Goal: Information Seeking & Learning: Learn about a topic

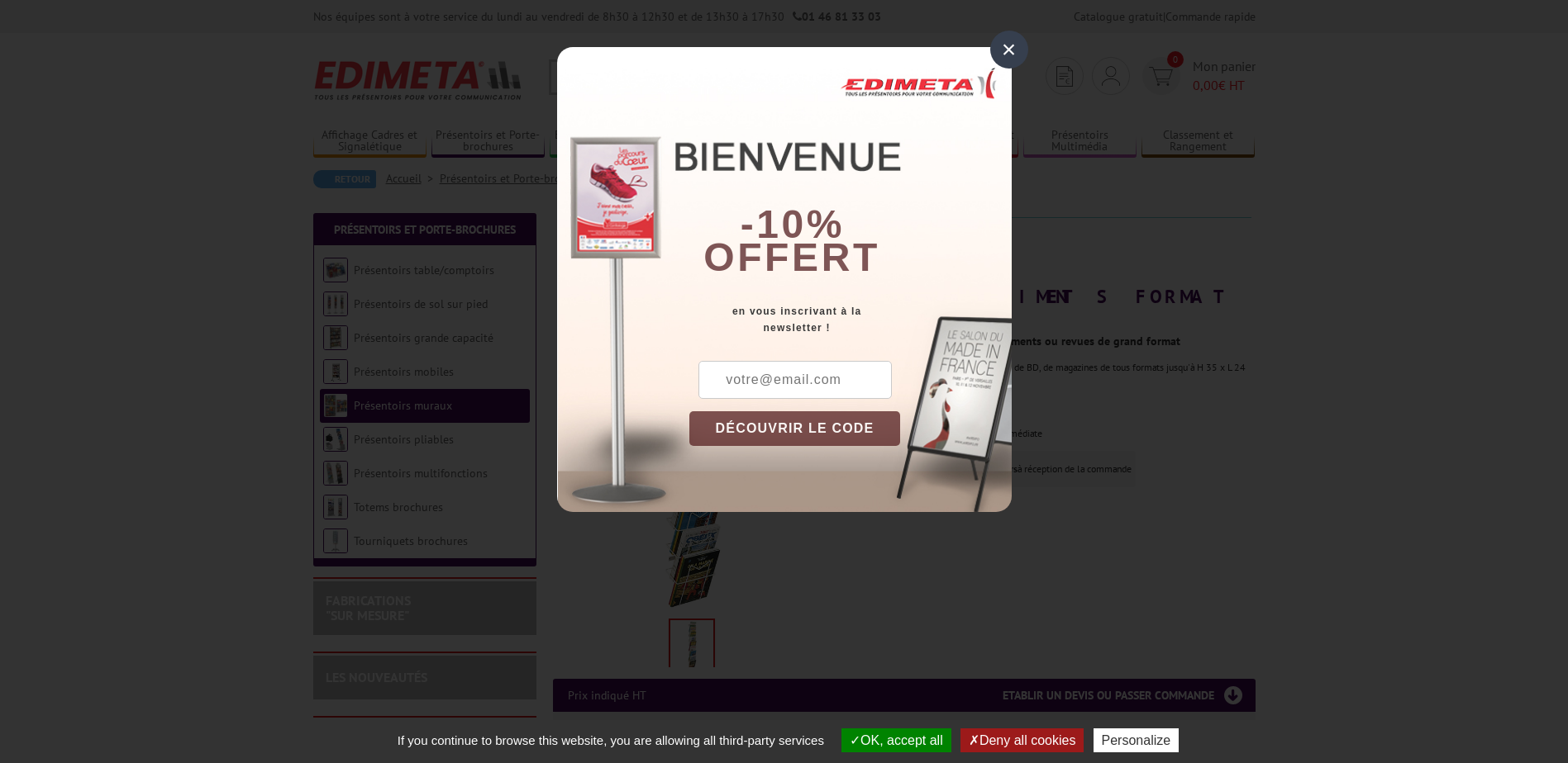
click at [1008, 49] on div "×" at bounding box center [1009, 49] width 38 height 38
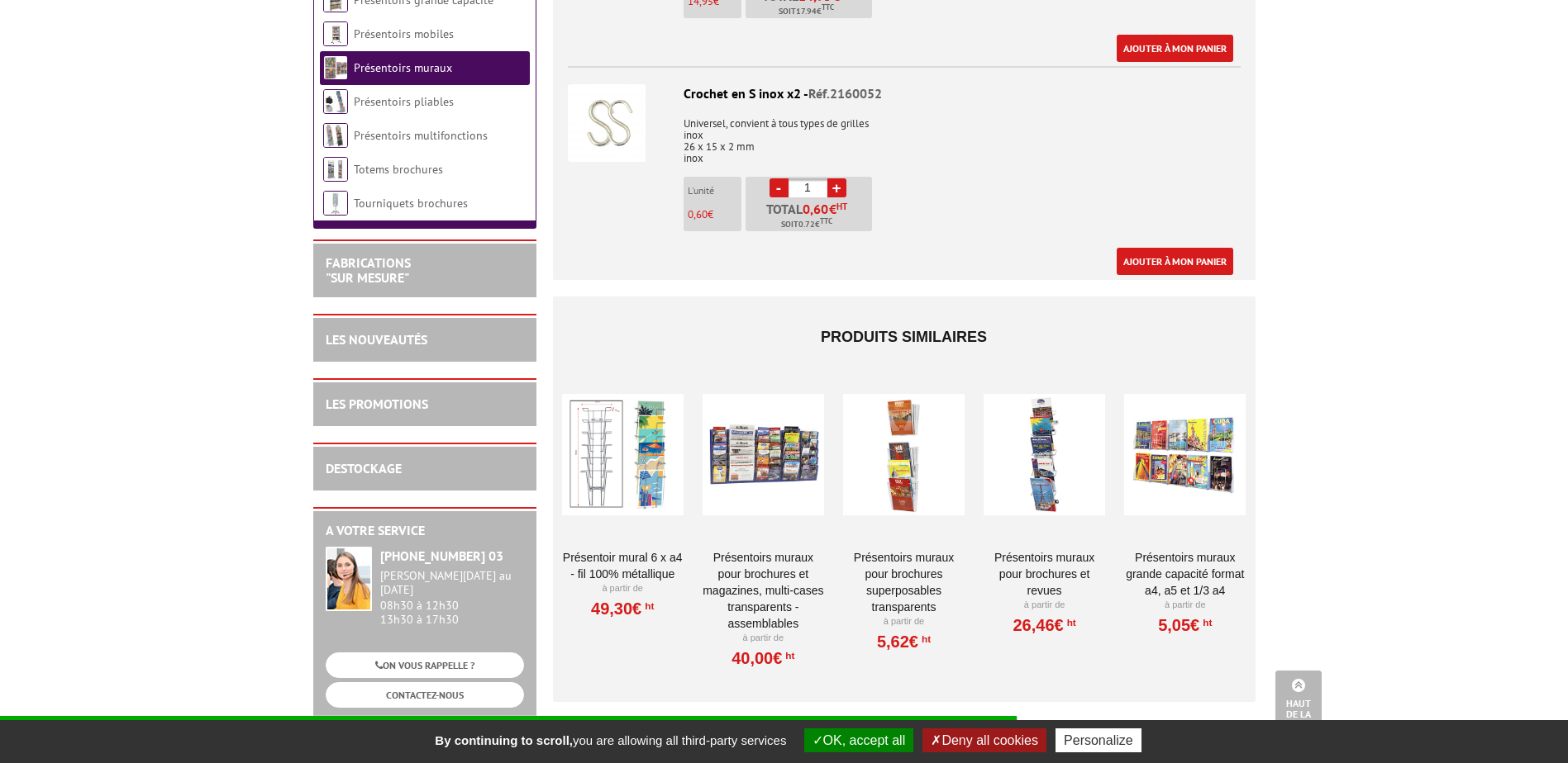
scroll to position [1156, 0]
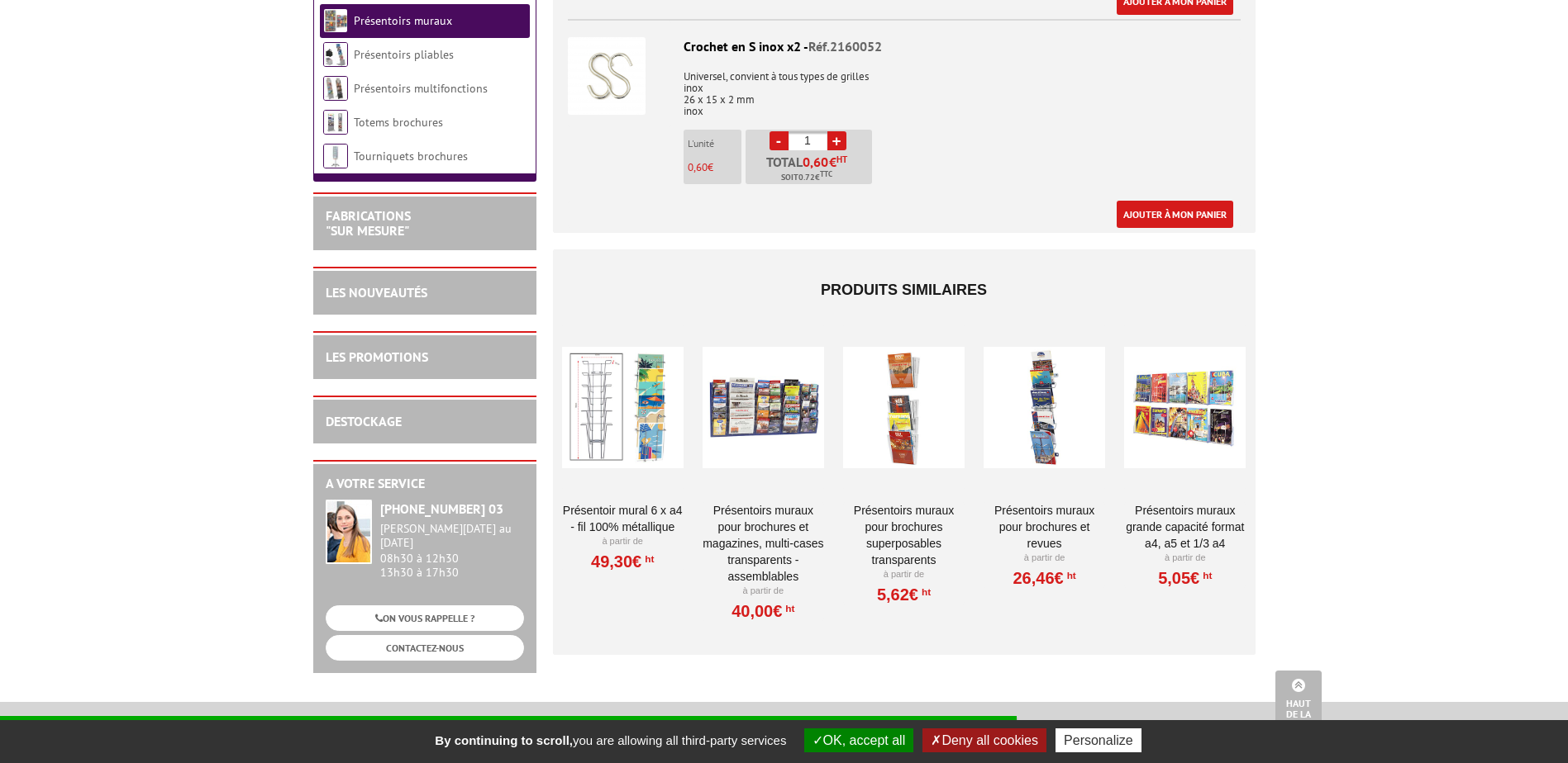
click at [749, 400] on div at bounding box center [763, 408] width 121 height 165
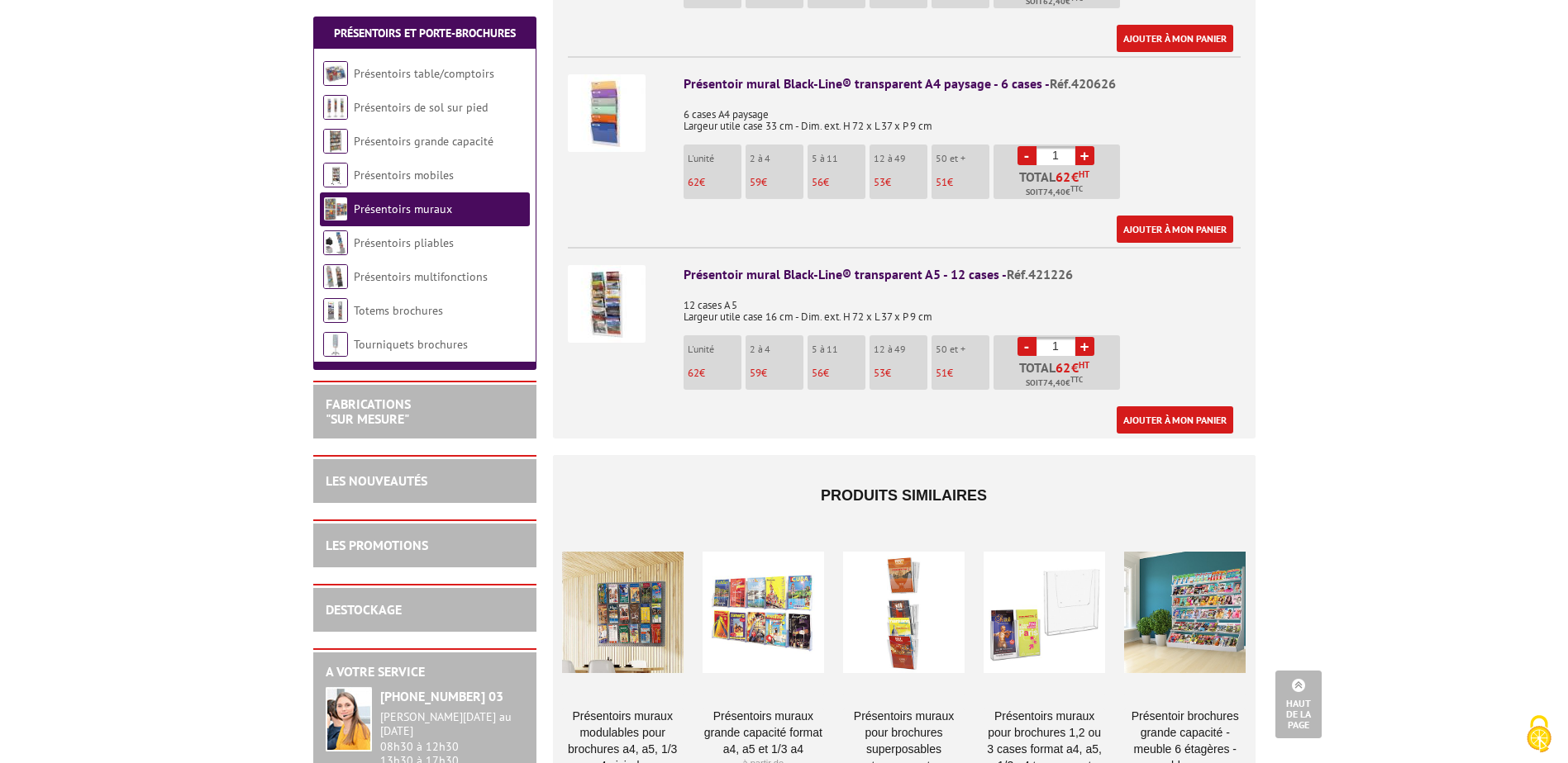
scroll to position [1240, 0]
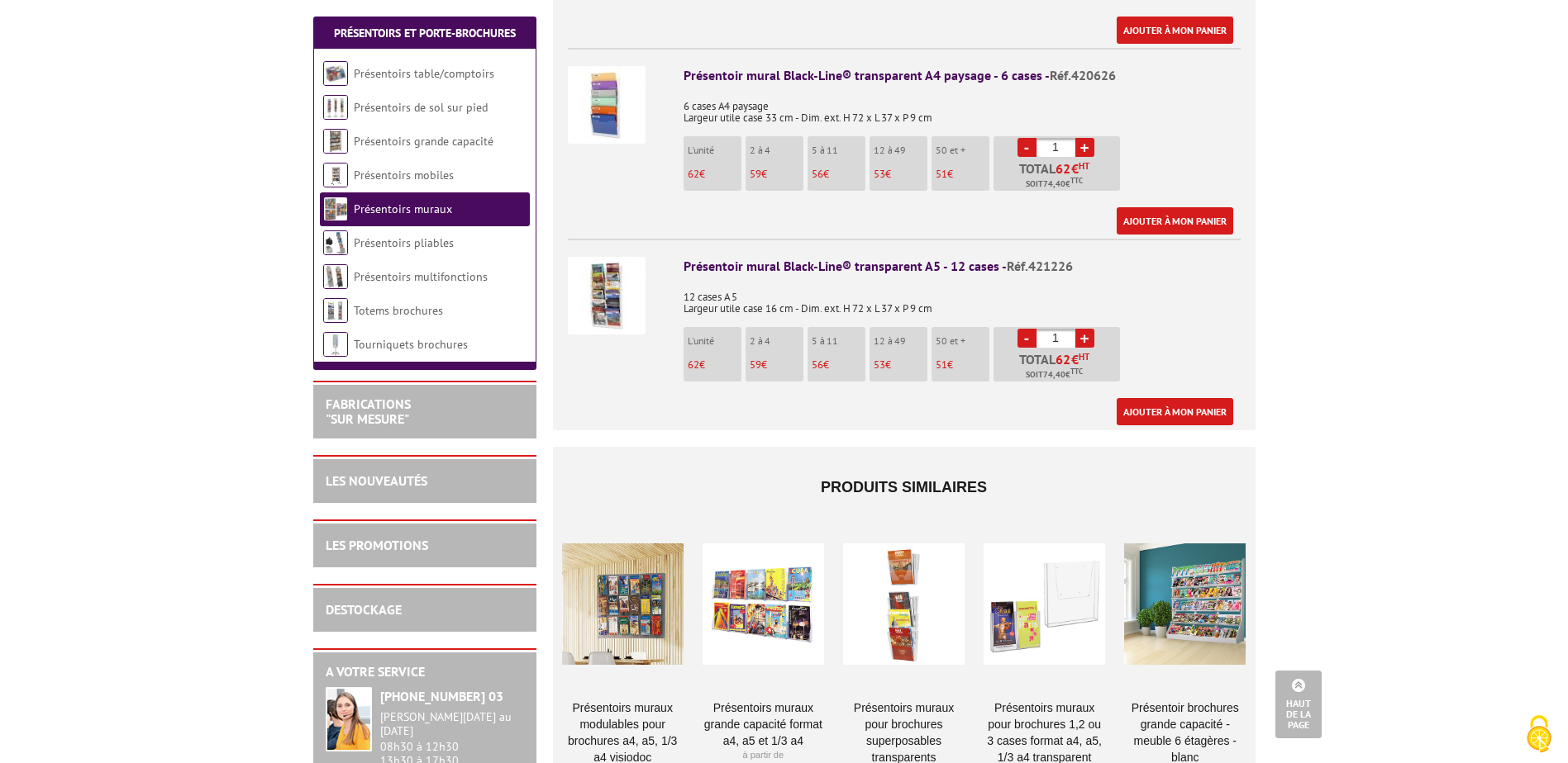
click at [1176, 570] on div at bounding box center [1185, 605] width 121 height 165
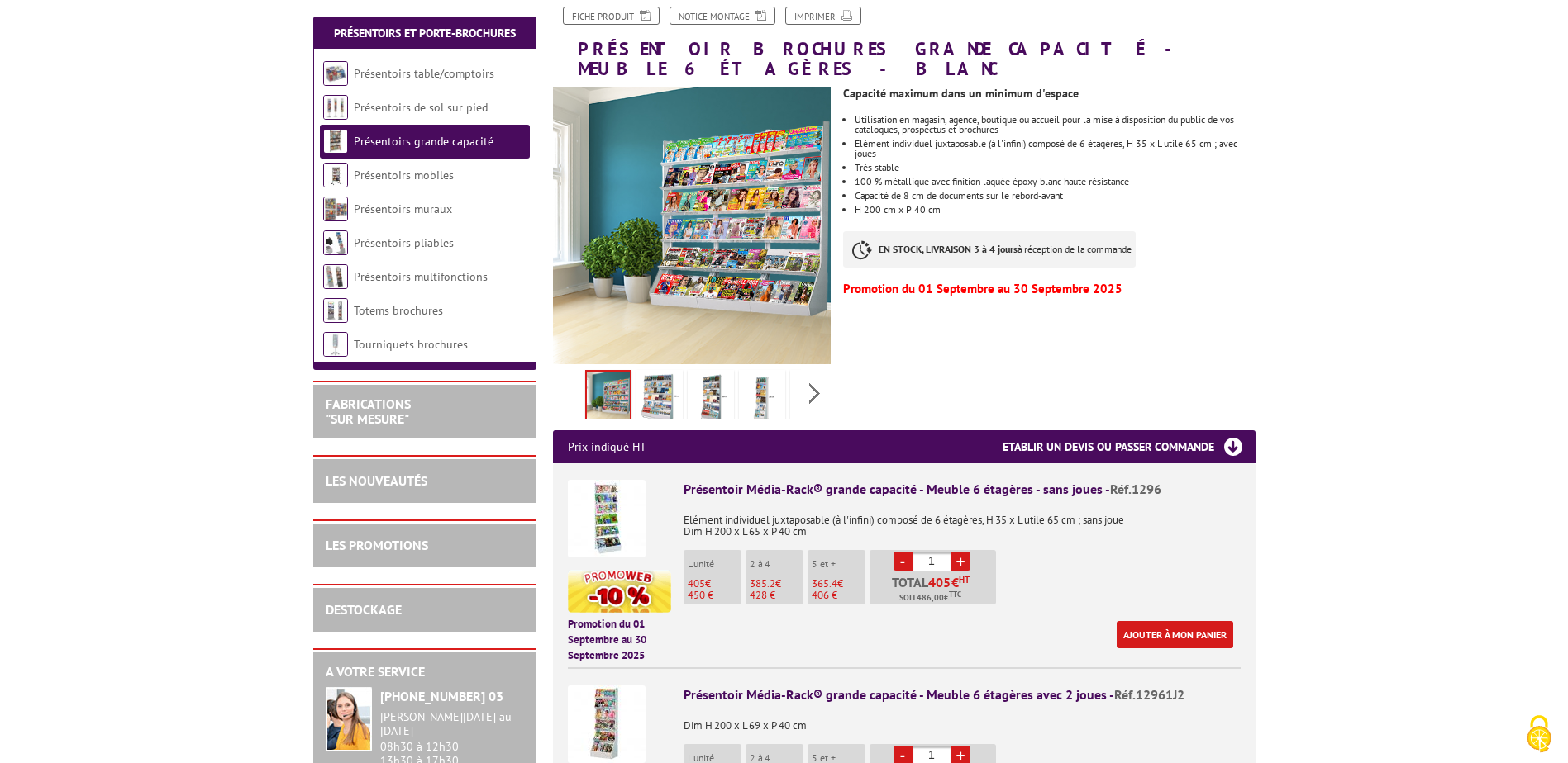
scroll to position [165, 0]
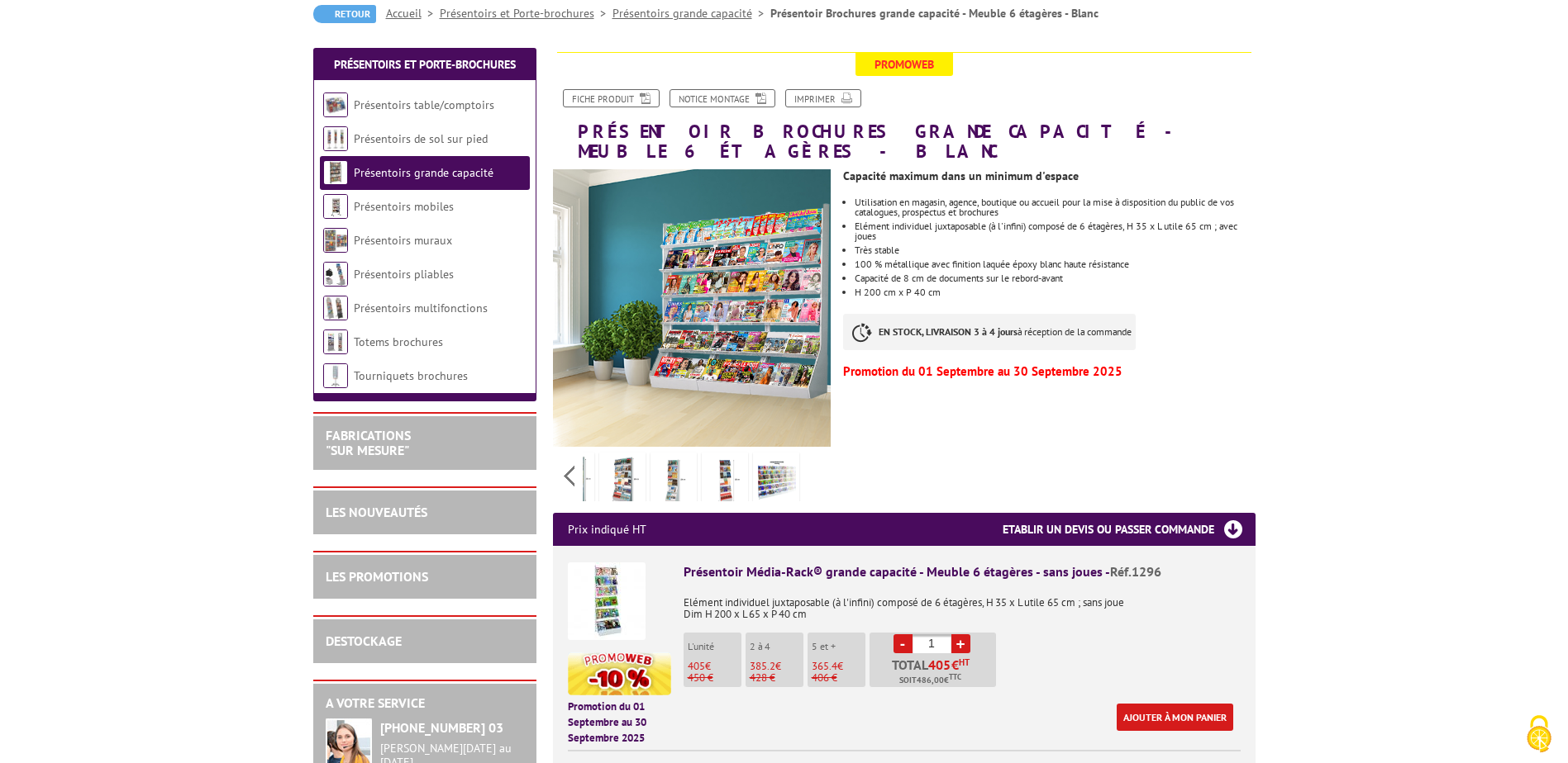
click at [812, 454] on div "Previous Next" at bounding box center [692, 476] width 279 height 58
click at [626, 460] on img at bounding box center [622, 481] width 40 height 51
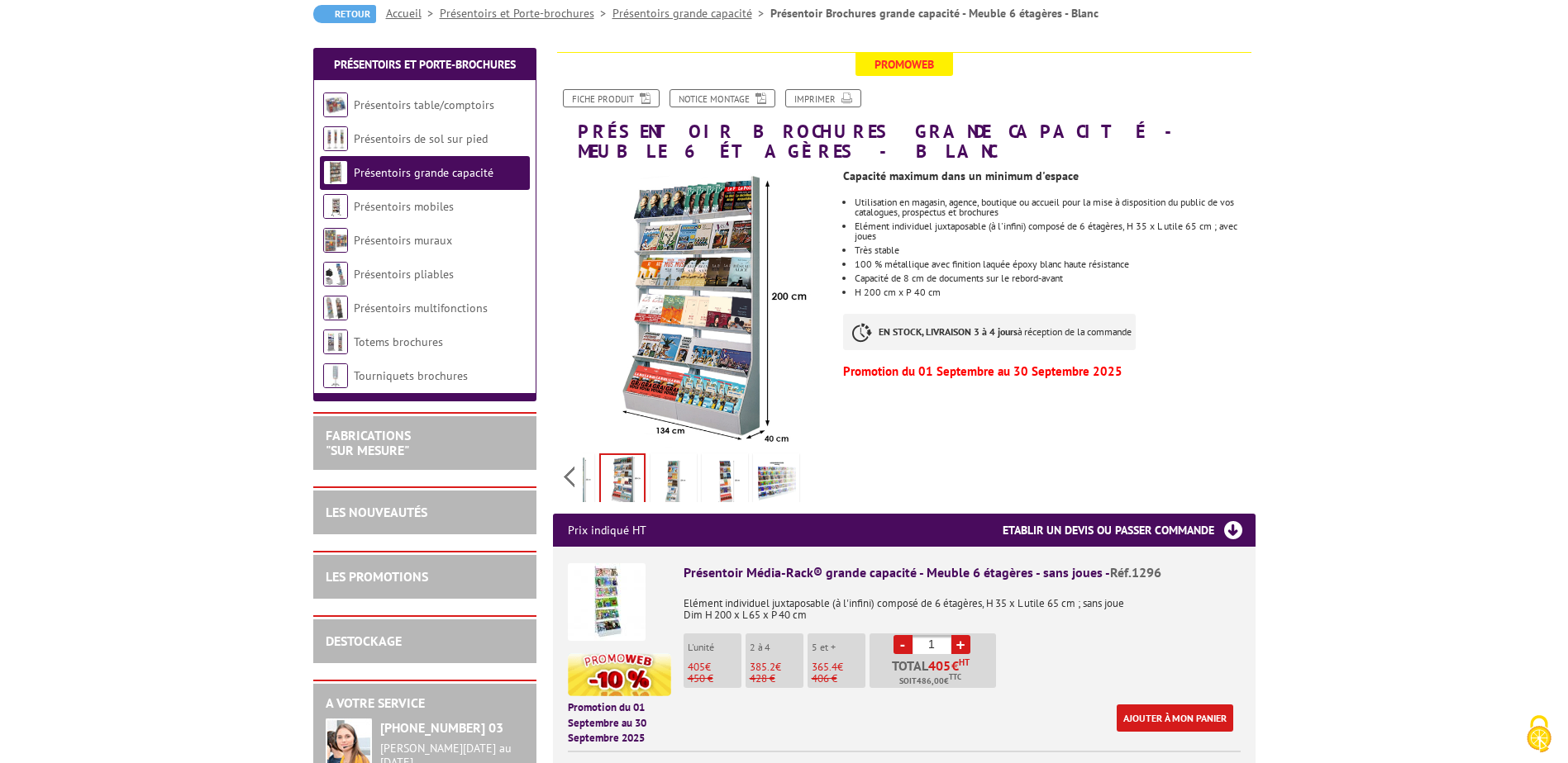
click at [665, 461] on img at bounding box center [674, 482] width 40 height 51
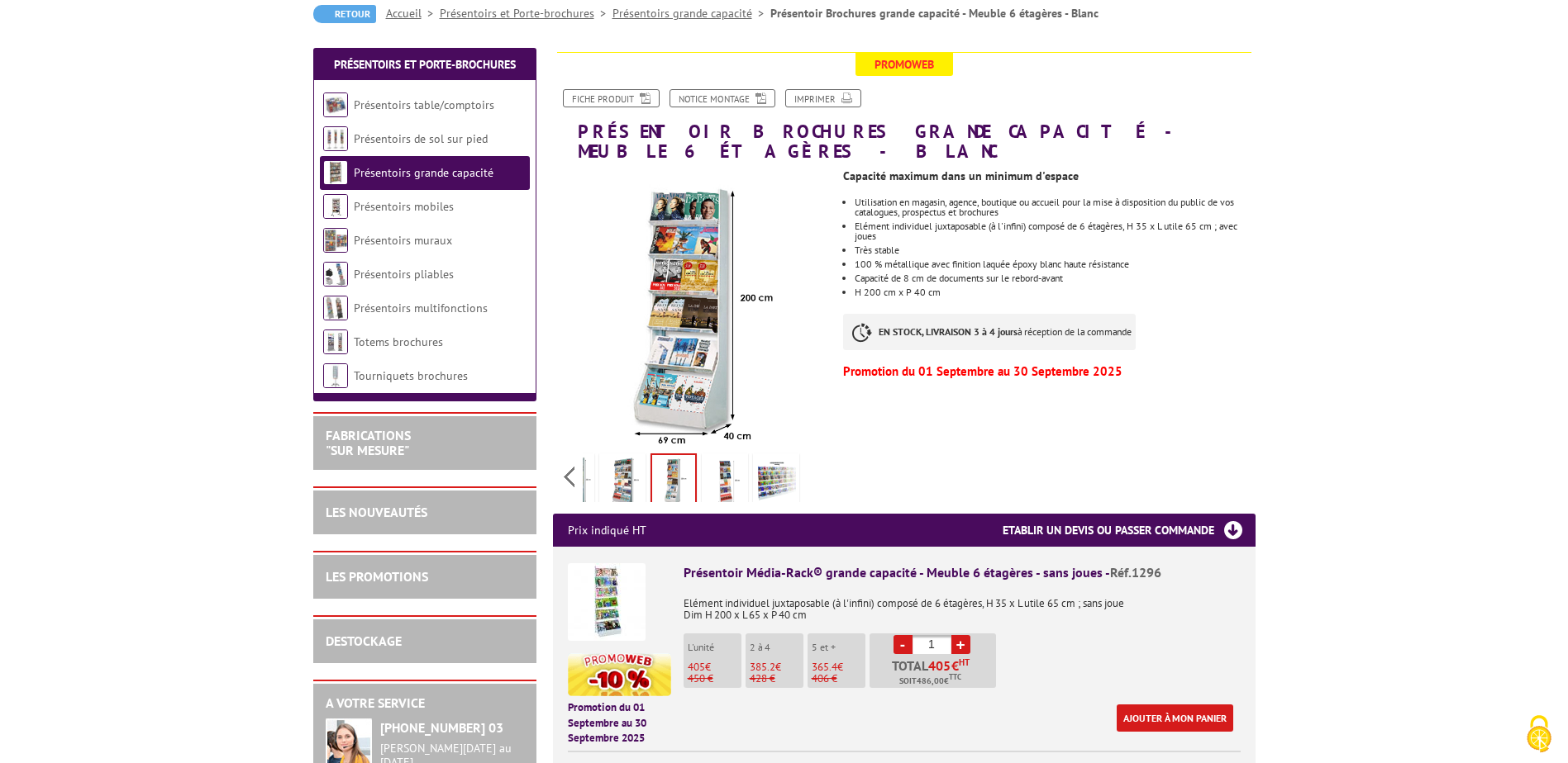
click at [717, 473] on img at bounding box center [725, 482] width 40 height 51
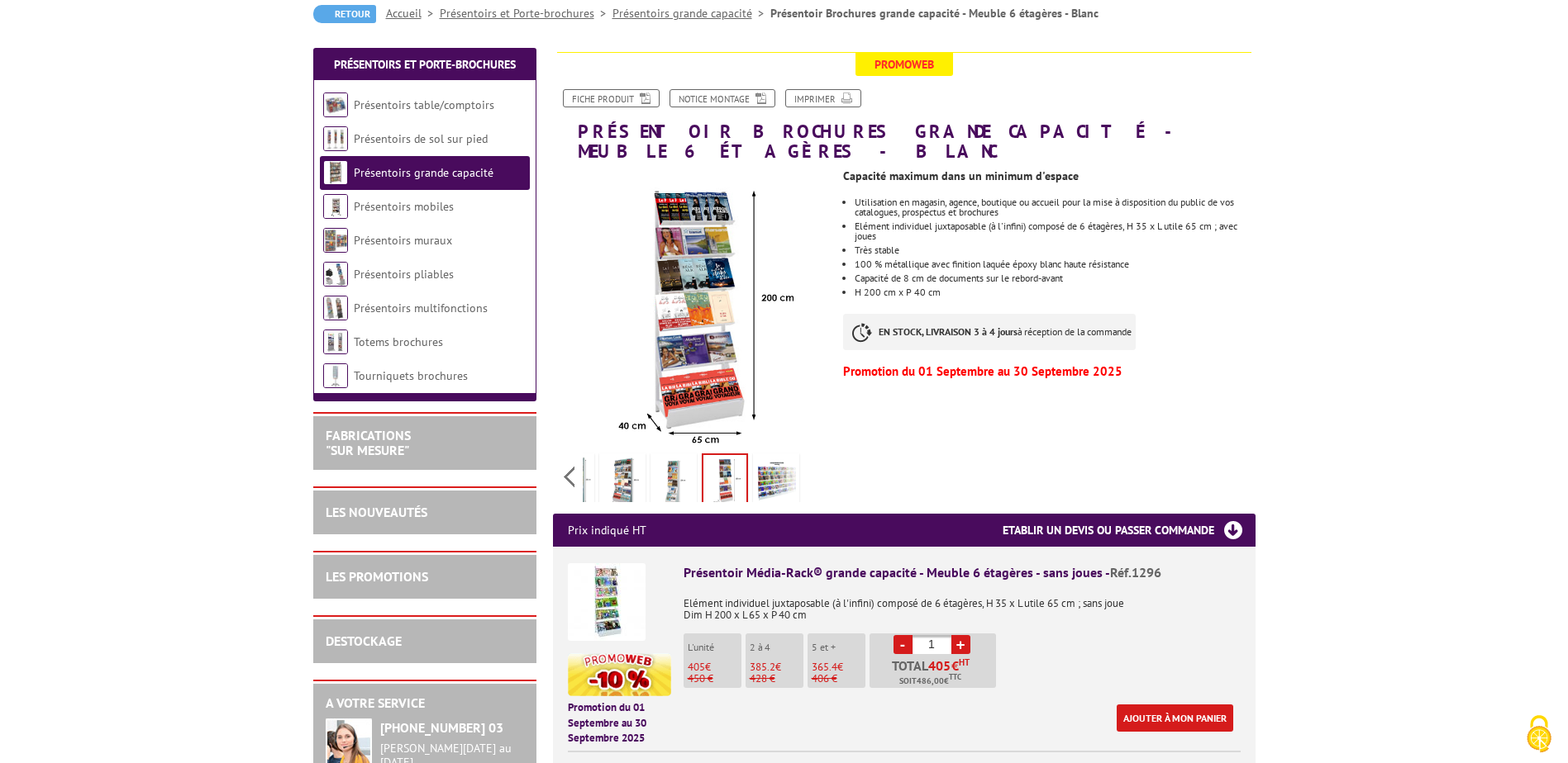
click at [763, 473] on img at bounding box center [776, 482] width 40 height 51
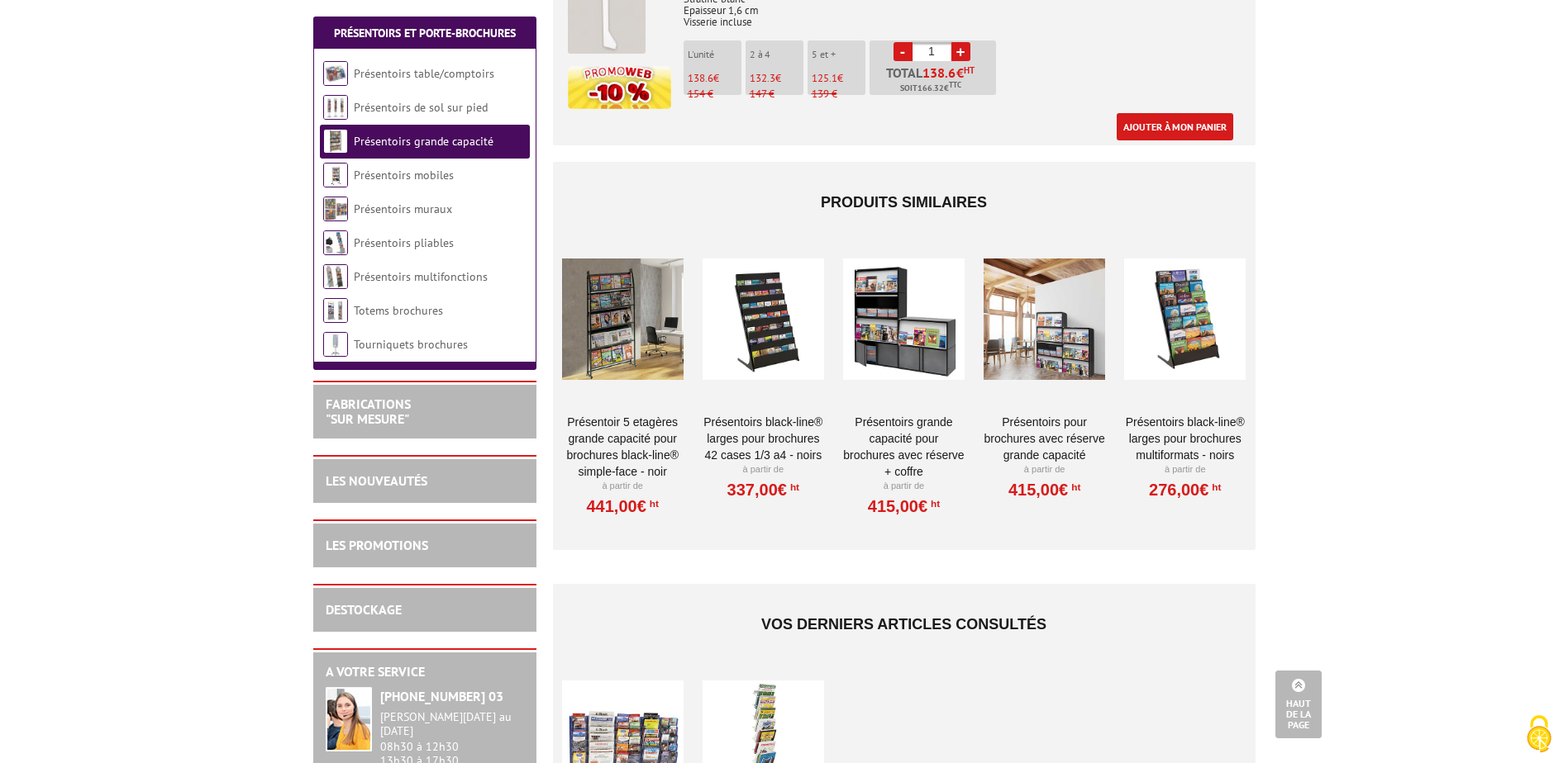
scroll to position [1570, 0]
